Goal: Find specific page/section: Find specific page/section

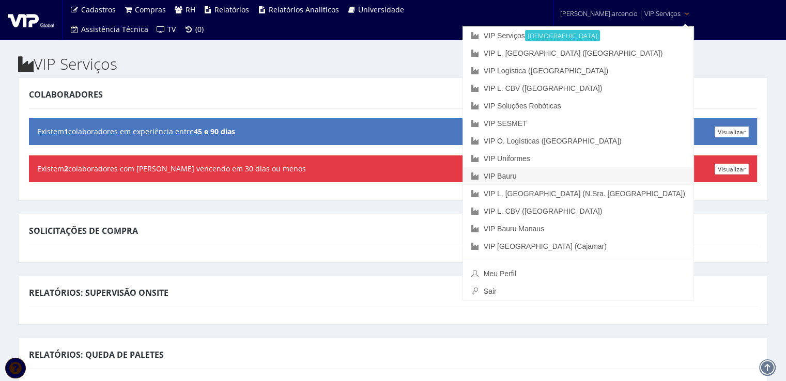
click at [571, 173] on link "VIP Bauru" at bounding box center [578, 176] width 231 height 18
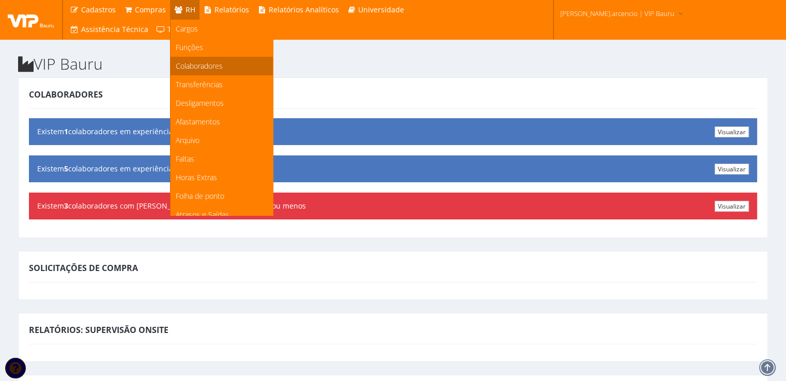
click at [201, 67] on span "Colaboradores" at bounding box center [199, 66] width 47 height 10
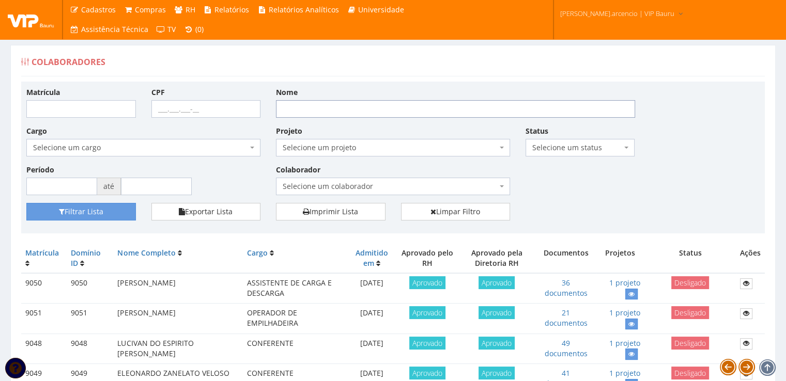
click at [330, 102] on input "Nome" at bounding box center [455, 109] width 359 height 18
type input "reinaldo"
click at [128, 209] on button "Filtrar Lista" at bounding box center [81, 212] width 110 height 18
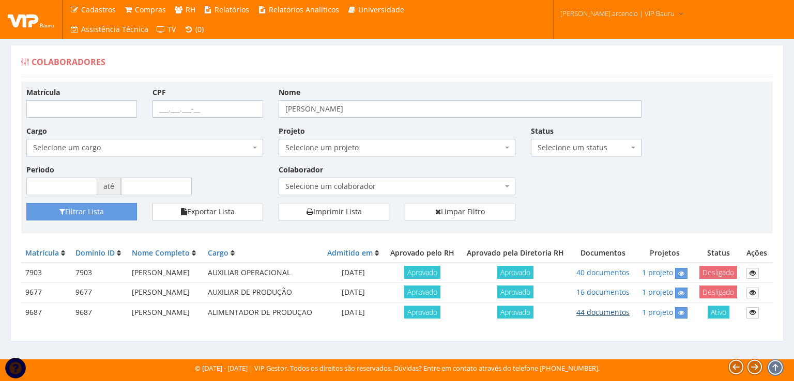
click at [620, 310] on link "44 documentos" at bounding box center [602, 313] width 53 height 10
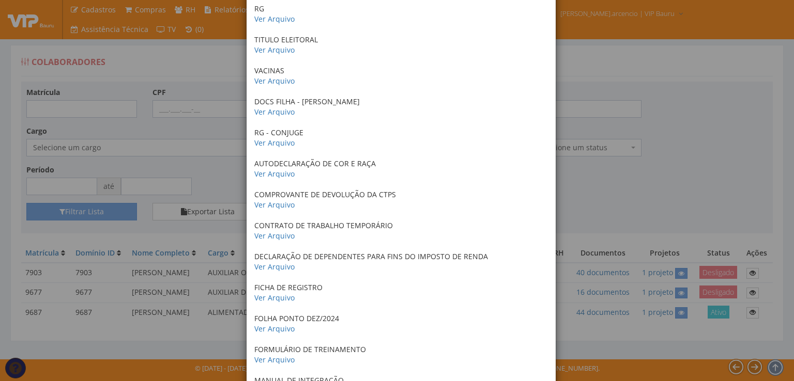
scroll to position [362, 0]
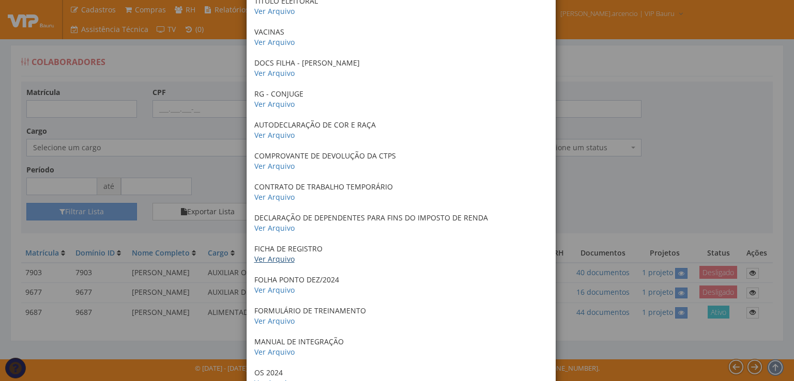
click at [272, 261] on link "Ver Arquivo" at bounding box center [274, 259] width 40 height 10
click at [703, 102] on div "× Documentos / Colaborador: 9687 - REINALDO CARLOS CAPELARI ANTECEDENTES CRIMIN…" at bounding box center [397, 190] width 794 height 381
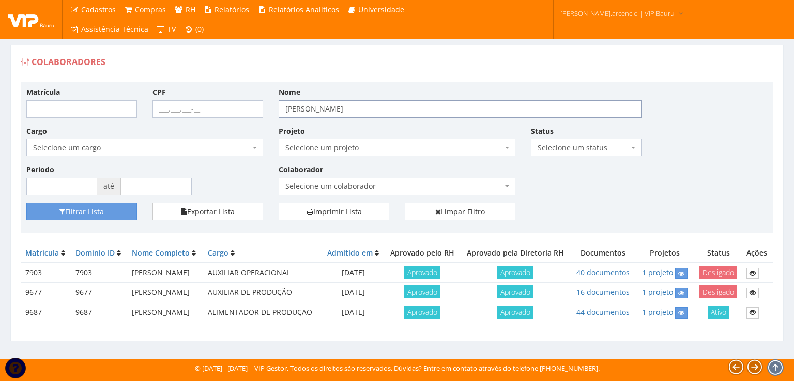
drag, startPoint x: 318, startPoint y: 108, endPoint x: 272, endPoint y: 110, distance: 46.0
click at [272, 110] on div "Nome reinaldo" at bounding box center [460, 102] width 378 height 31
type input "[PERSON_NAME]"
click at [133, 211] on button "Filtrar Lista" at bounding box center [81, 212] width 111 height 18
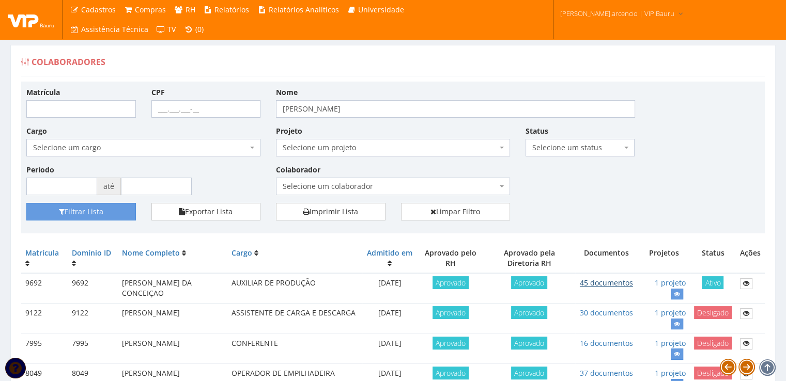
click at [604, 286] on link "45 documentos" at bounding box center [606, 283] width 53 height 10
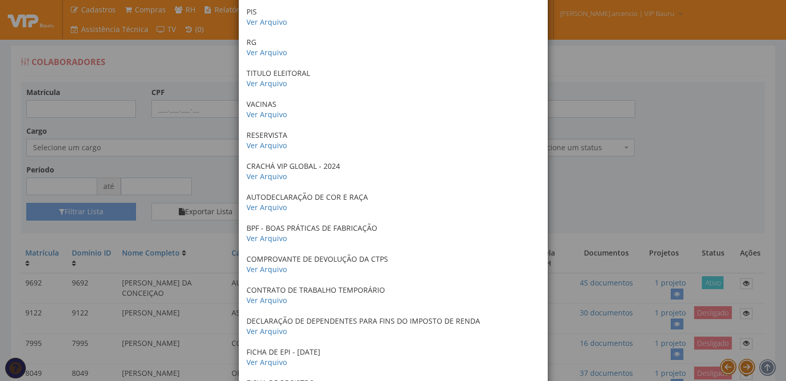
scroll to position [310, 0]
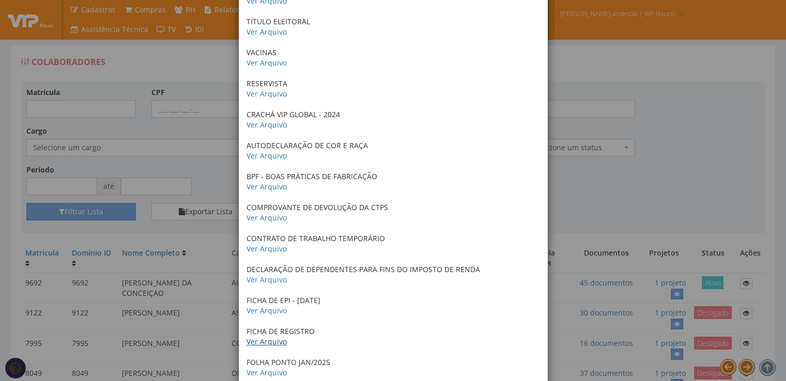
click at [265, 341] on link "Ver Arquivo" at bounding box center [267, 342] width 40 height 10
